Goal: Find specific page/section: Find specific page/section

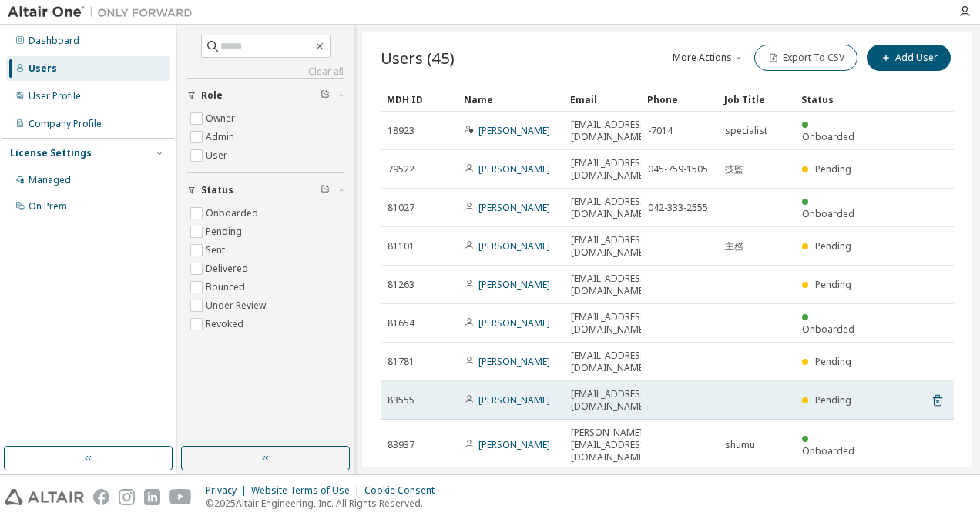
scroll to position [12, 0]
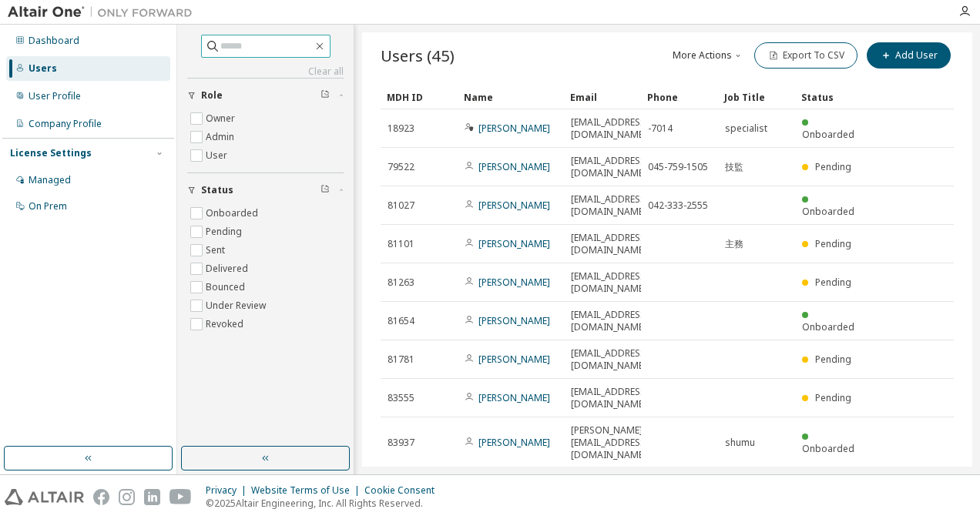
click at [273, 39] on input "text" at bounding box center [266, 46] width 92 height 15
type input "******"
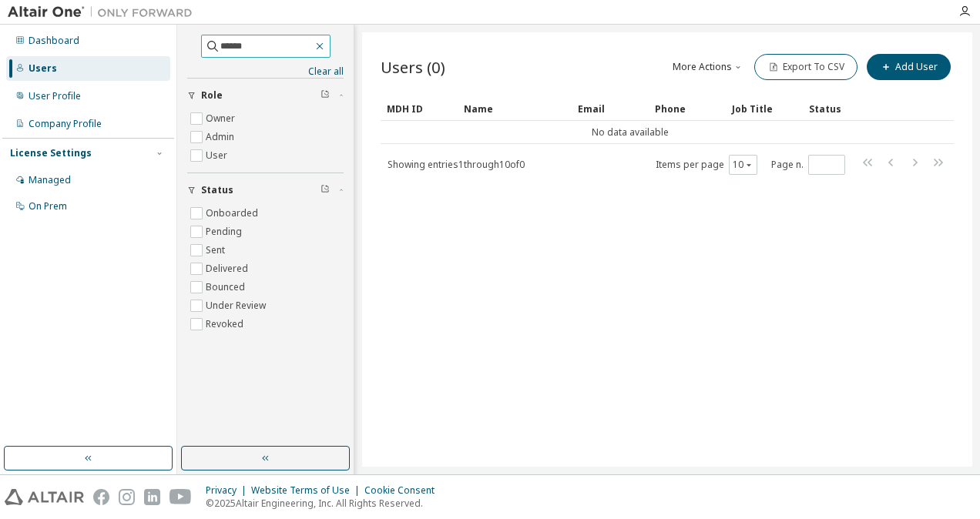
click at [326, 47] on icon "button" at bounding box center [319, 46] width 12 height 12
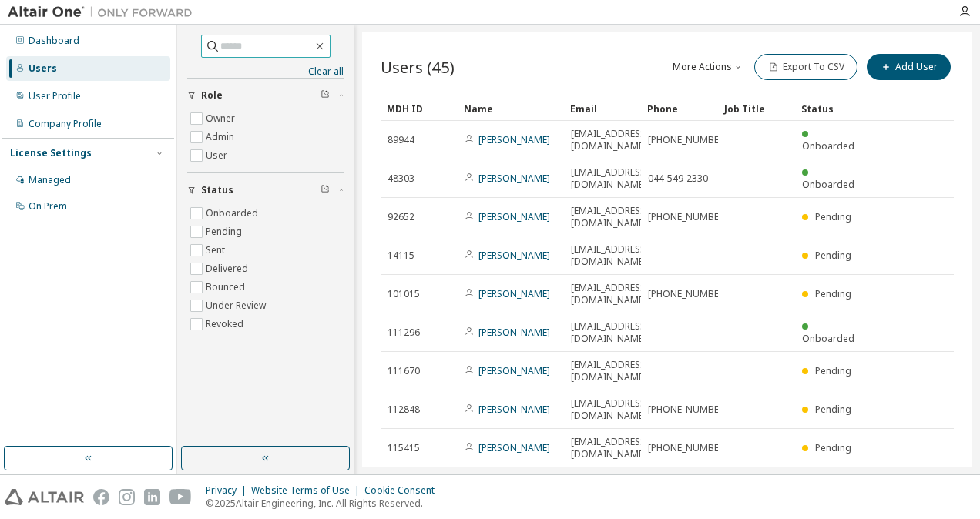
click at [905, 515] on icon "button" at bounding box center [914, 524] width 18 height 18
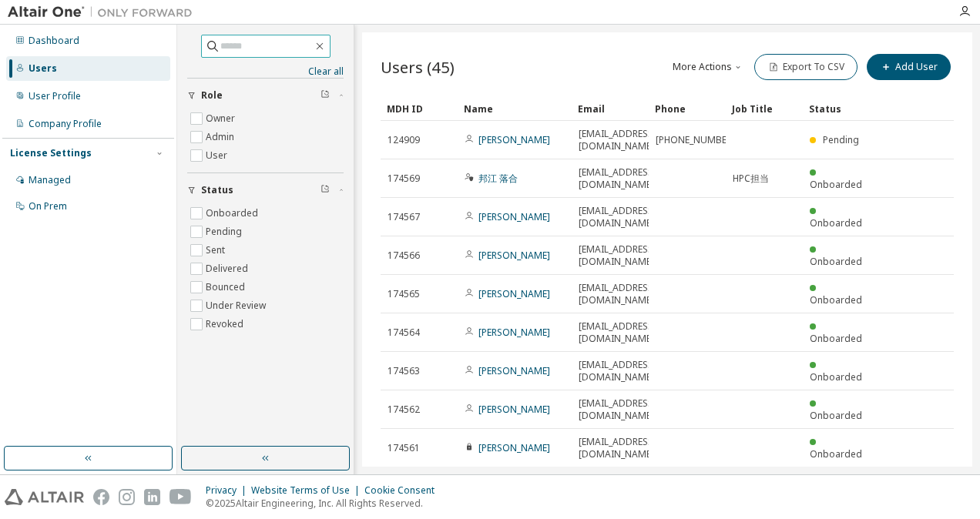
click at [917, 515] on icon "button" at bounding box center [914, 524] width 18 height 18
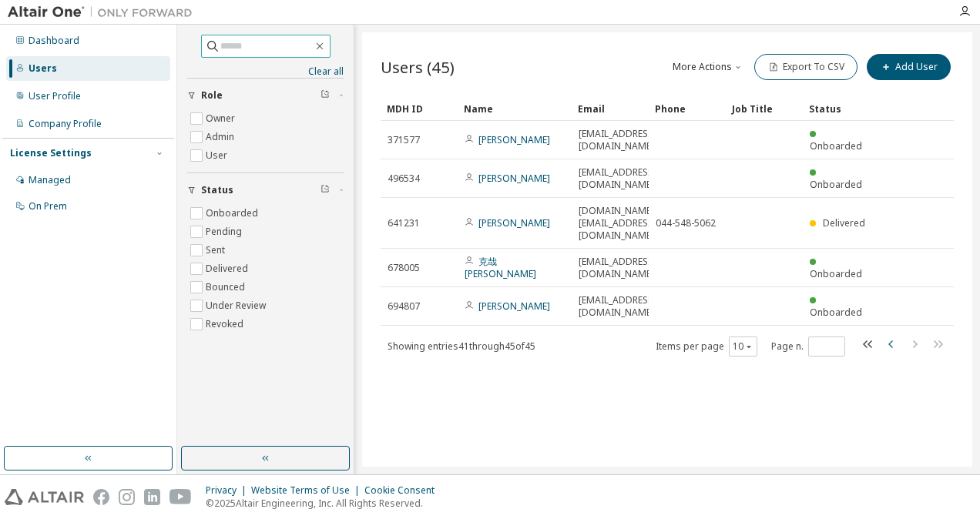
click at [886, 335] on icon "button" at bounding box center [891, 344] width 18 height 18
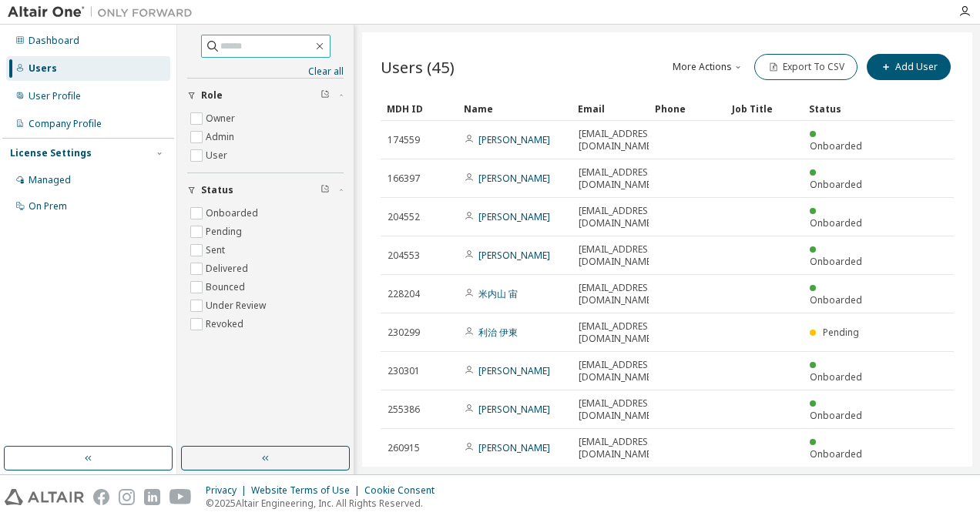
click at [742, 518] on button "10" at bounding box center [742, 527] width 21 height 12
click at [749, 476] on div "50" at bounding box center [790, 478] width 123 height 18
type input "*"
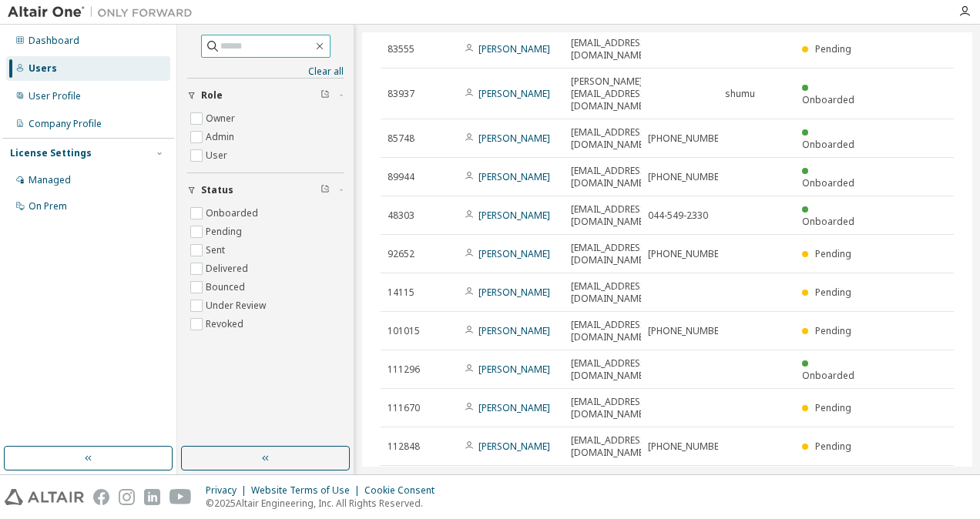
scroll to position [232, 0]
